Goal: Task Accomplishment & Management: Use online tool/utility

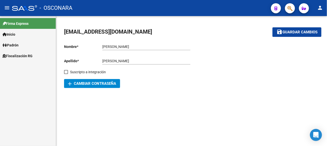
click at [24, 32] on link "Inicio" at bounding box center [28, 34] width 56 height 11
click at [29, 64] on link "Padrón" at bounding box center [28, 66] width 56 height 11
click at [32, 55] on link "Análisis Afiliado" at bounding box center [28, 55] width 56 height 11
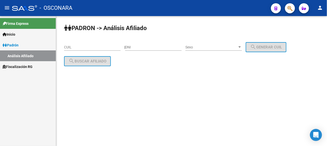
click at [134, 46] on input "DNI" at bounding box center [153, 47] width 57 height 4
type input "42282308"
click at [191, 47] on div "| 42282308 DNI Sexo Sexo search Generar CUIL" at bounding box center [207, 47] width 166 height 4
click at [194, 47] on span "Sexo" at bounding box center [212, 47] width 52 height 4
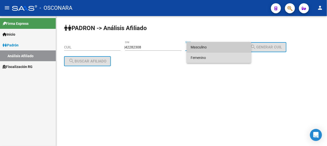
drag, startPoint x: 194, startPoint y: 57, endPoint x: 237, endPoint y: 51, distance: 43.5
click at [194, 57] on span "Femenino" at bounding box center [219, 57] width 57 height 11
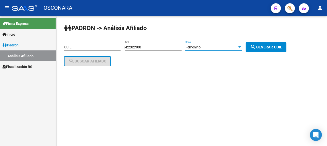
click at [268, 49] on span "search Generar CUIL" at bounding box center [266, 47] width 32 height 5
type input "27-42282308-0"
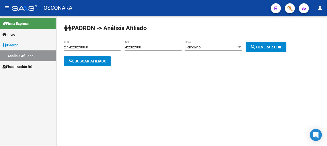
click at [86, 61] on span "search Buscar afiliado" at bounding box center [88, 61] width 38 height 5
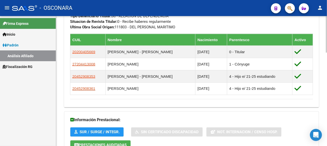
scroll to position [325, 0]
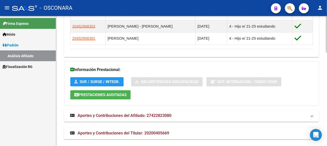
click at [240, 116] on mat-panel-title "Aportes y Contribuciones del Afiliado: 27422823080" at bounding box center [188, 116] width 237 height 6
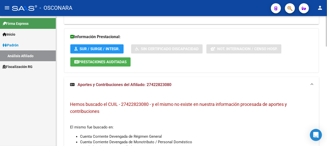
scroll to position [425, 0]
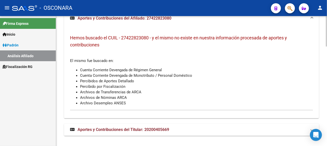
click at [135, 128] on span "Aportes y Contribuciones del Titular: 20200405669" at bounding box center [124, 129] width 92 height 5
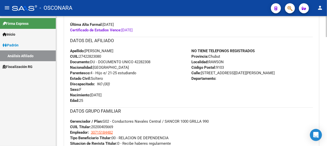
scroll to position [54, 0]
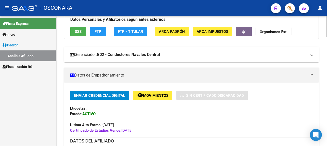
click at [311, 60] on mat-expansion-panel-header "Gerenciador: G02 - Conductores Navales Central" at bounding box center [191, 54] width 255 height 15
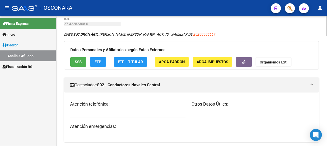
scroll to position [0, 0]
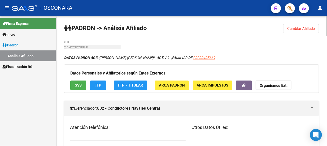
click at [138, 82] on button "FTP - Titular" at bounding box center [130, 84] width 33 height 9
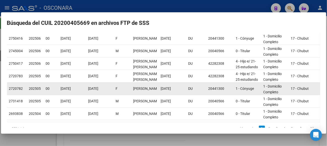
scroll to position [98, 0]
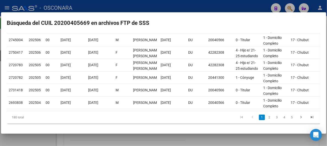
click at [138, 139] on div at bounding box center [163, 73] width 327 height 146
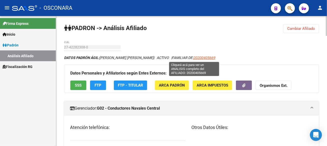
click at [202, 58] on span "20200405669" at bounding box center [204, 58] width 22 height 4
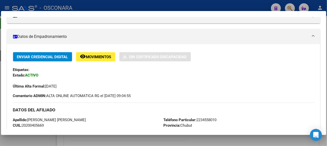
scroll to position [0, 0]
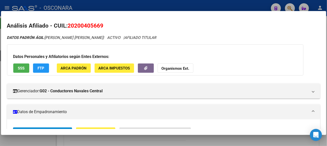
click at [229, 8] on div at bounding box center [163, 73] width 327 height 146
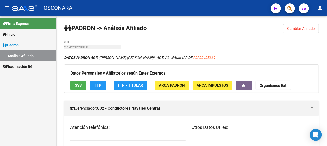
click at [33, 34] on link "Inicio" at bounding box center [28, 34] width 56 height 11
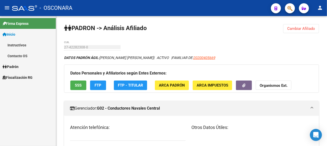
click at [39, 76] on link "Fiscalización RG" at bounding box center [28, 77] width 56 height 11
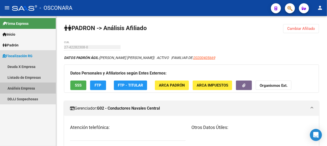
click at [38, 87] on link "Análisis Empresa" at bounding box center [28, 88] width 56 height 11
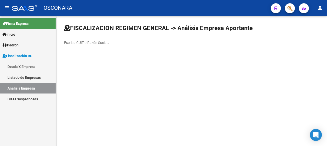
click at [109, 42] on input "Escriba CUIT o Razón Social para buscar" at bounding box center [86, 43] width 45 height 4
type input "bahia"
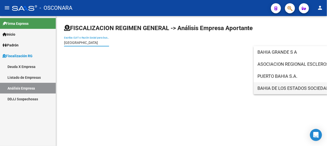
click at [304, 87] on span "BAHIA DE LOS ESTADOS SOCIEDAD ANONIMA" at bounding box center [329, 88] width 142 height 12
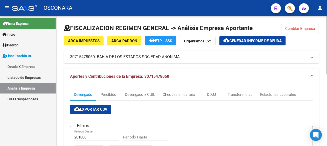
click at [284, 41] on button "cloud_download Generar informe de deuda" at bounding box center [253, 40] width 66 height 9
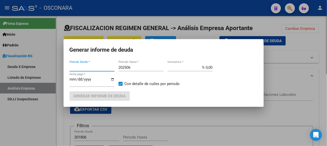
type input "202410"
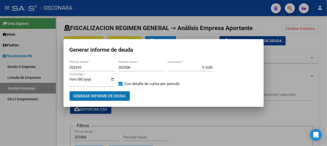
click at [108, 98] on span "Generar informe de deuda" at bounding box center [100, 96] width 52 height 5
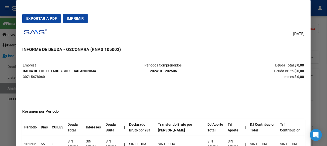
click at [322, 40] on div at bounding box center [163, 73] width 327 height 146
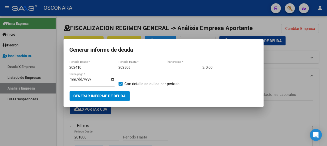
click at [302, 41] on div at bounding box center [163, 73] width 327 height 146
